Goal: Task Accomplishment & Management: Manage account settings

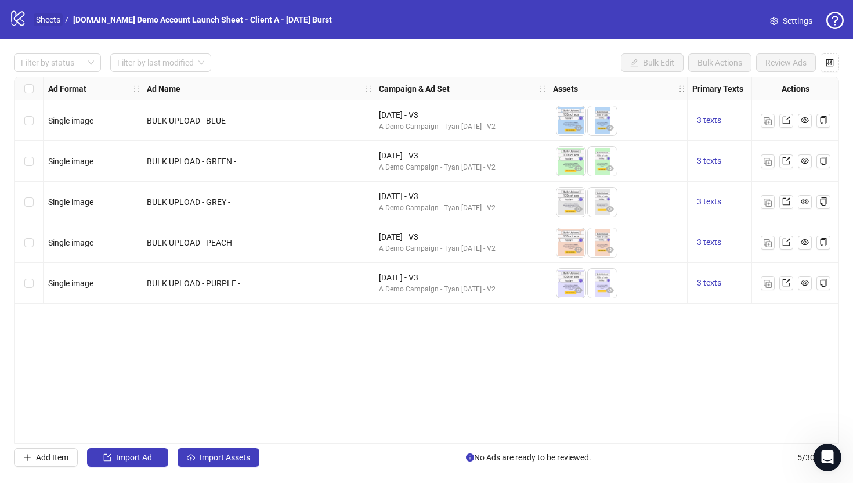
click at [41, 20] on link "Sheets" at bounding box center [48, 19] width 29 height 13
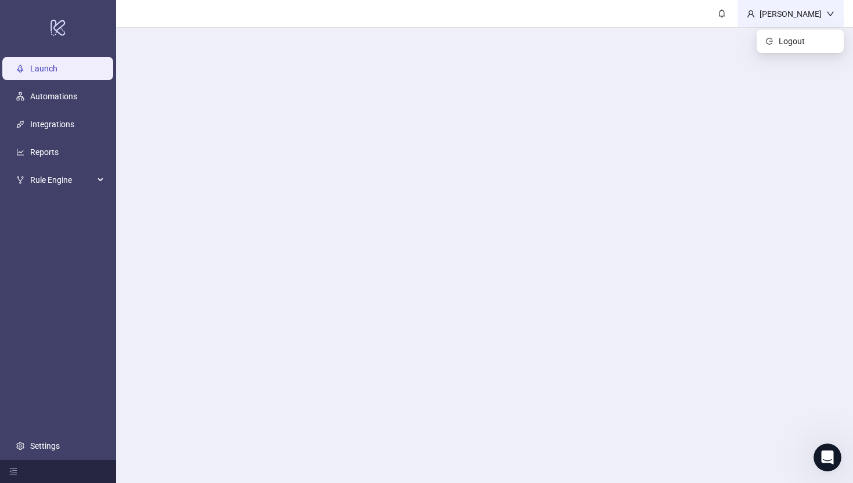
click at [817, 9] on div "Martin Demo" at bounding box center [790, 14] width 71 height 13
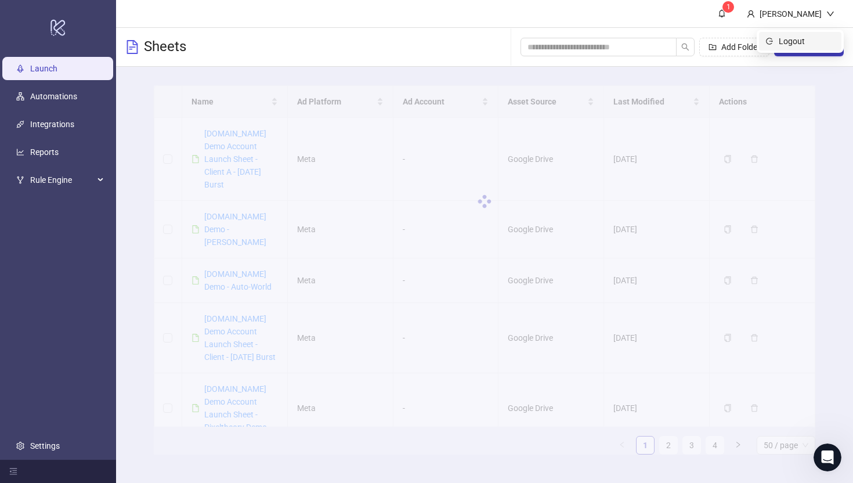
click at [794, 39] on span "Logout" at bounding box center [807, 41] width 56 height 13
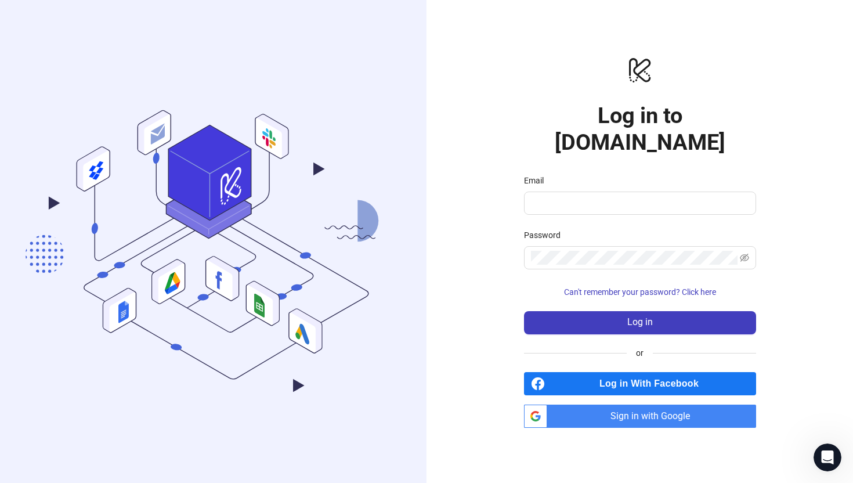
click at [657, 404] on span "Sign in with Google" at bounding box center [654, 415] width 204 height 23
